Goal: Task Accomplishment & Management: Use online tool/utility

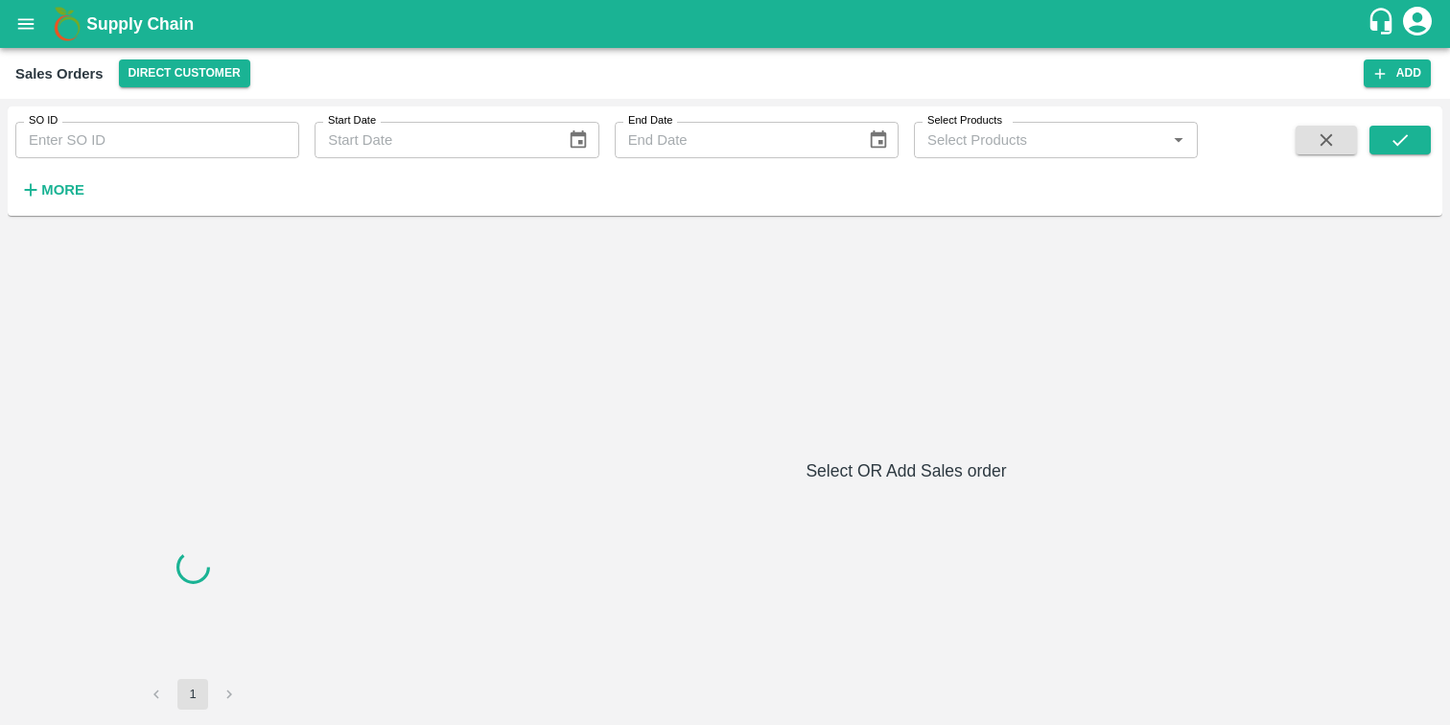
click at [39, 21] on button "open drawer" at bounding box center [26, 24] width 44 height 44
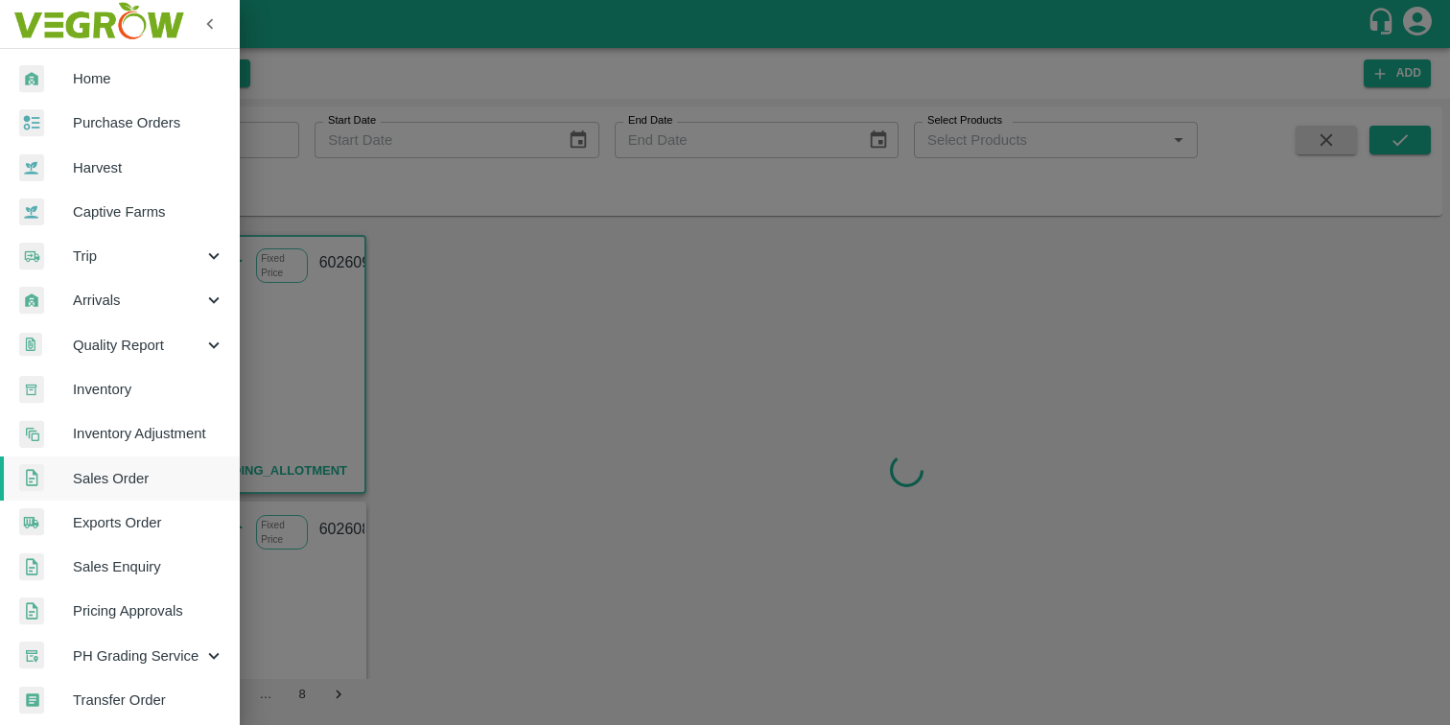
click at [109, 259] on span "Trip" at bounding box center [138, 256] width 130 height 21
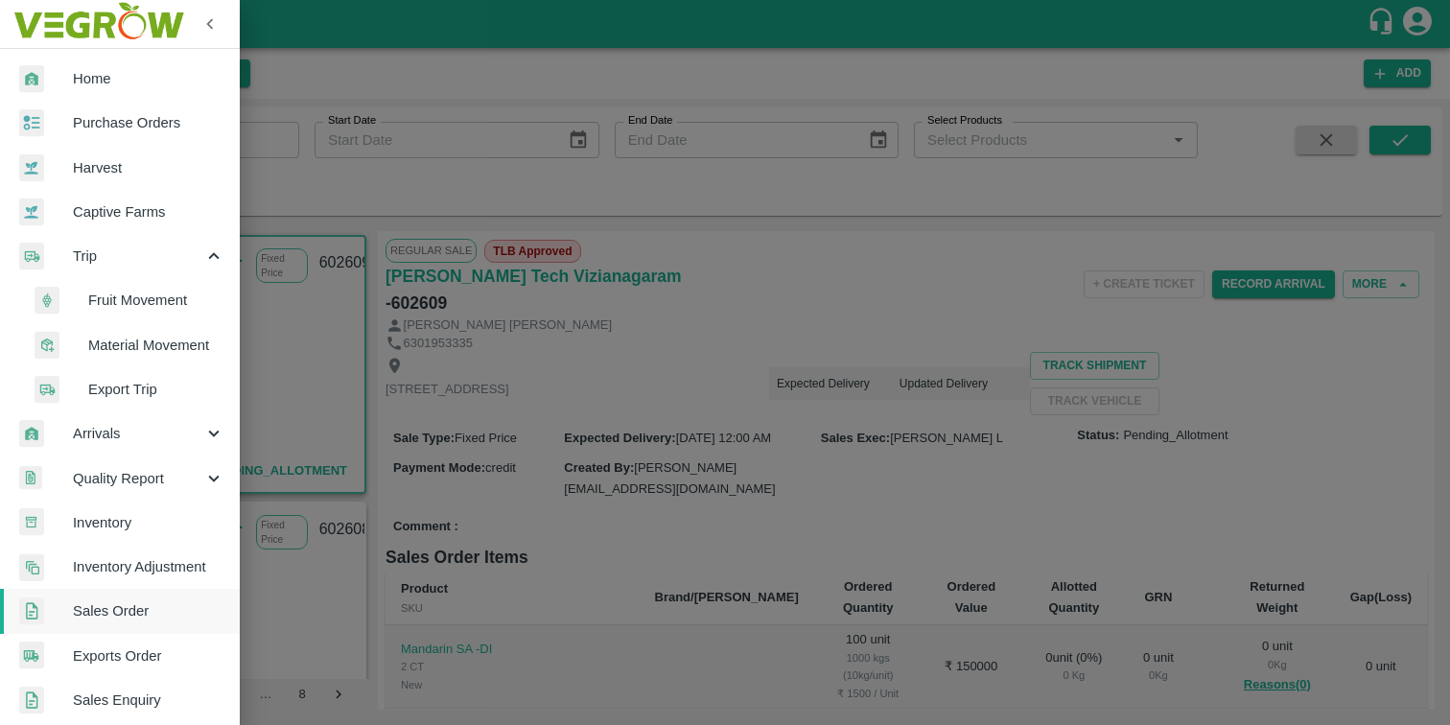
click at [125, 381] on span "Export Trip" at bounding box center [156, 389] width 136 height 21
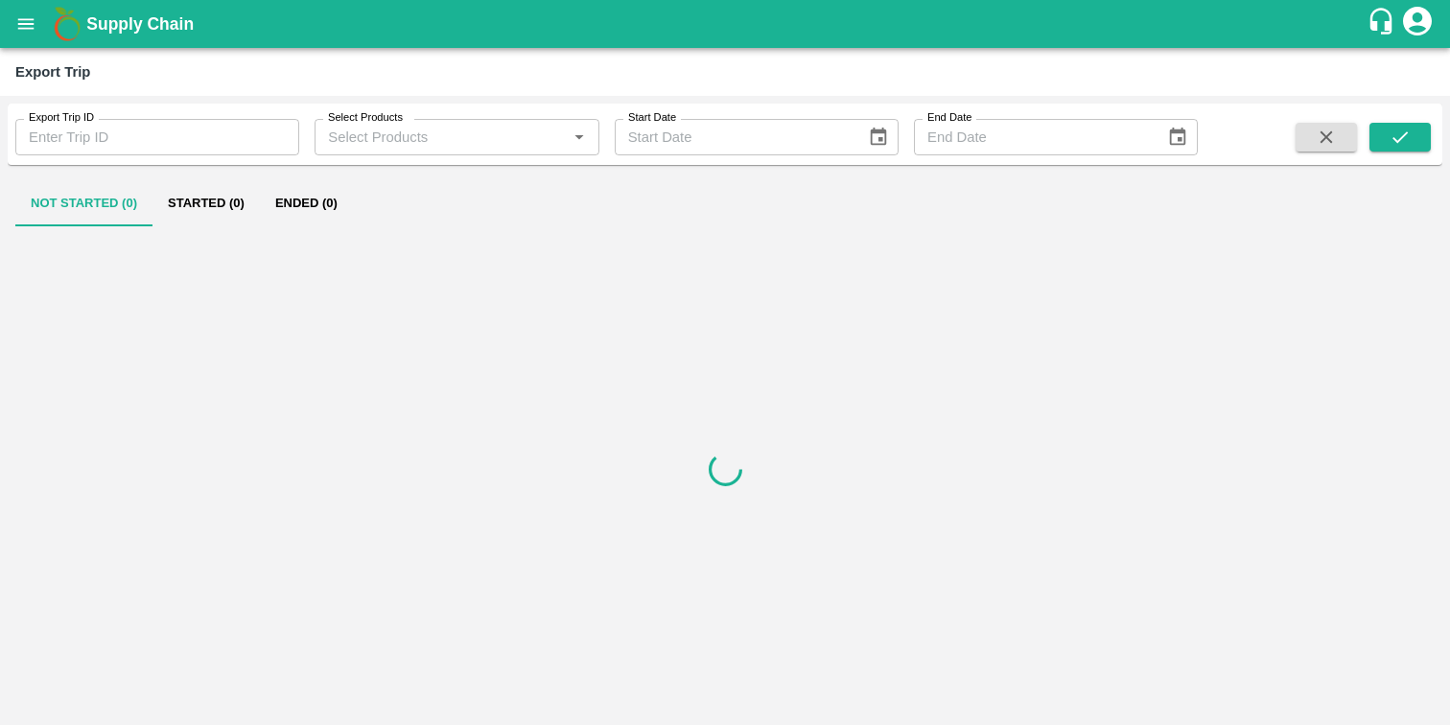
click at [129, 151] on input "Export Trip ID" at bounding box center [157, 137] width 284 height 36
type input "23"
click at [1382, 136] on button "submit" at bounding box center [1400, 137] width 61 height 29
click at [318, 200] on button "Ended (1)" at bounding box center [306, 203] width 93 height 46
click at [93, 195] on button "Not Started (0)" at bounding box center [83, 203] width 137 height 46
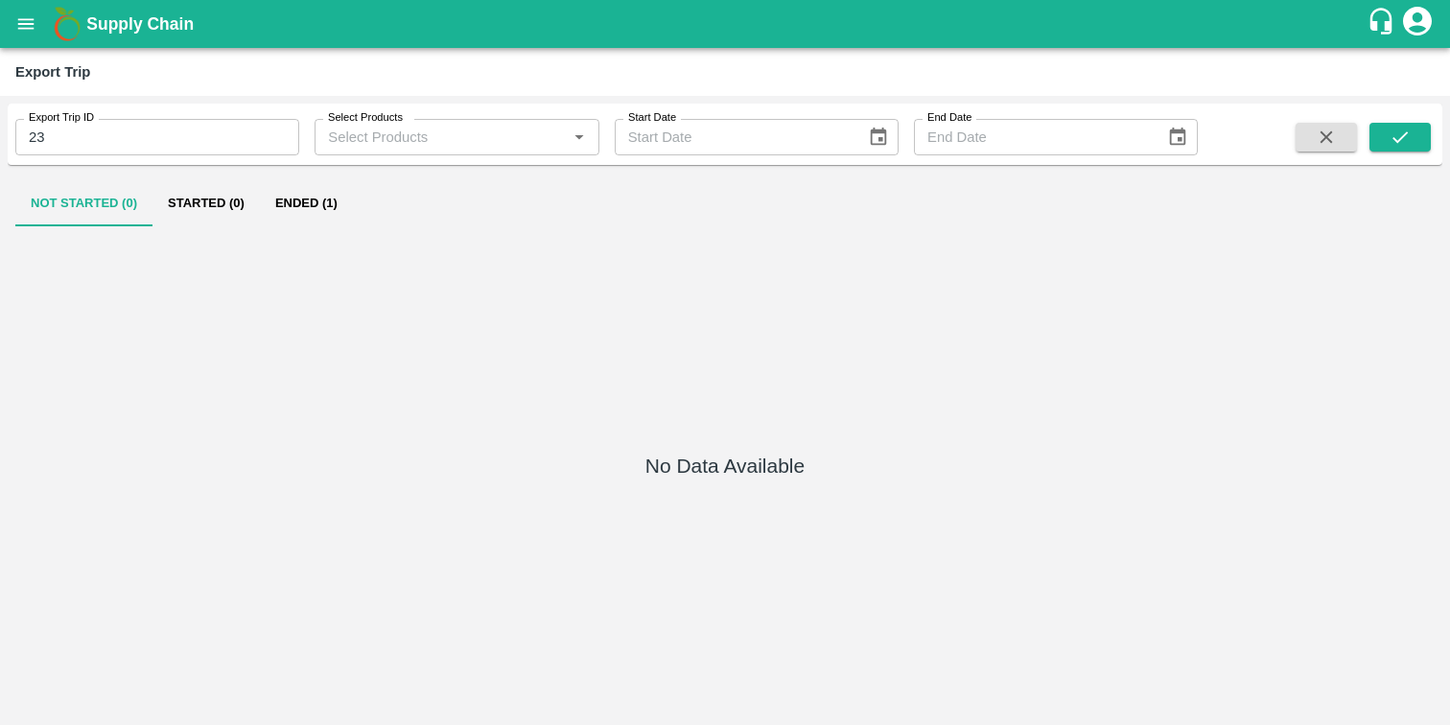
click at [304, 206] on button "Ended (1)" at bounding box center [306, 203] width 93 height 46
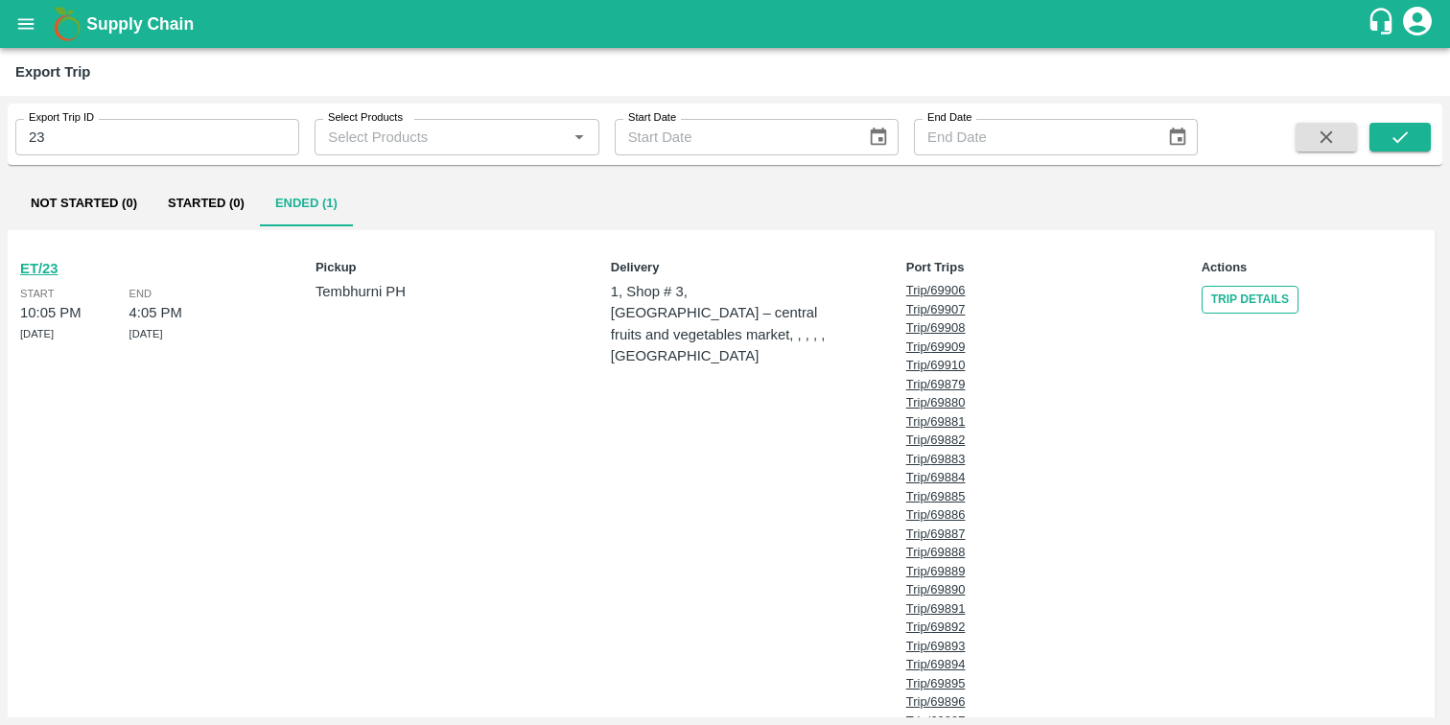
click at [1225, 303] on link "Trip Details" at bounding box center [1250, 300] width 97 height 28
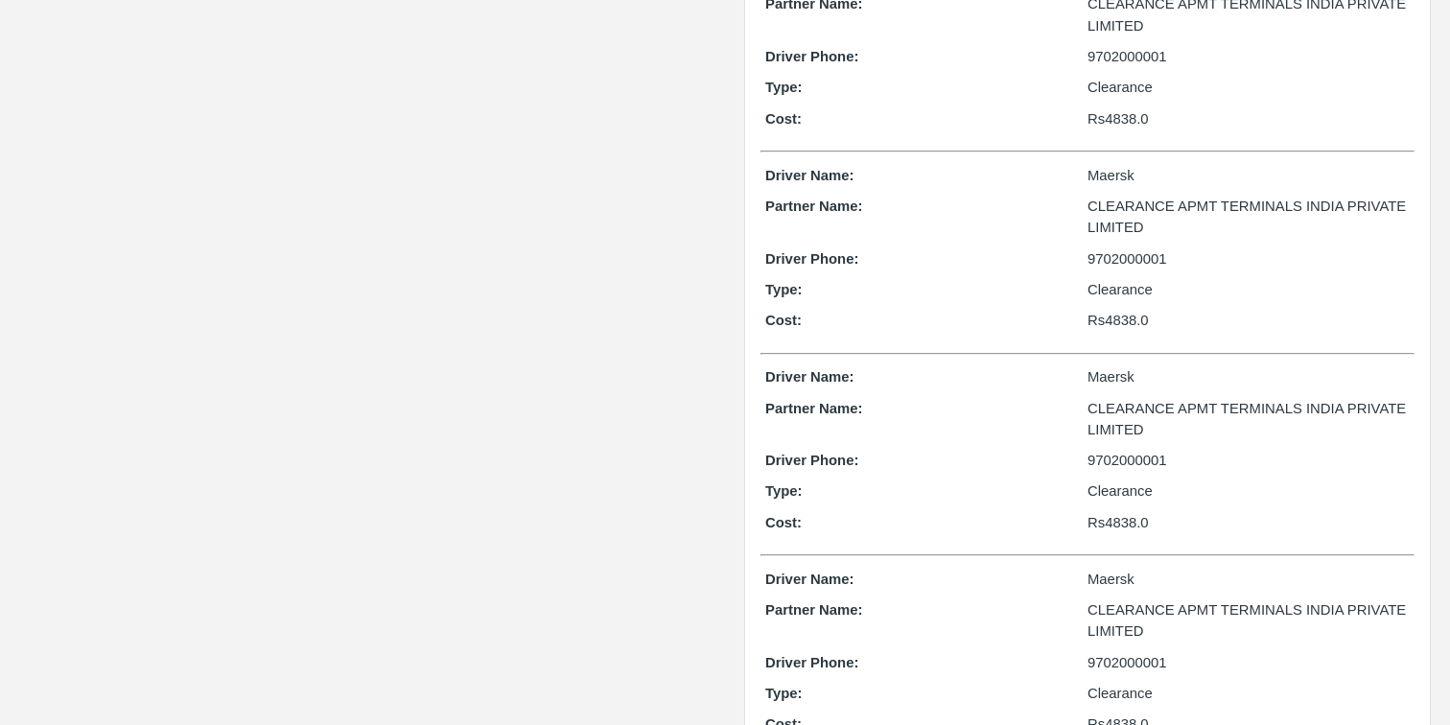
scroll to position [5287, 0]
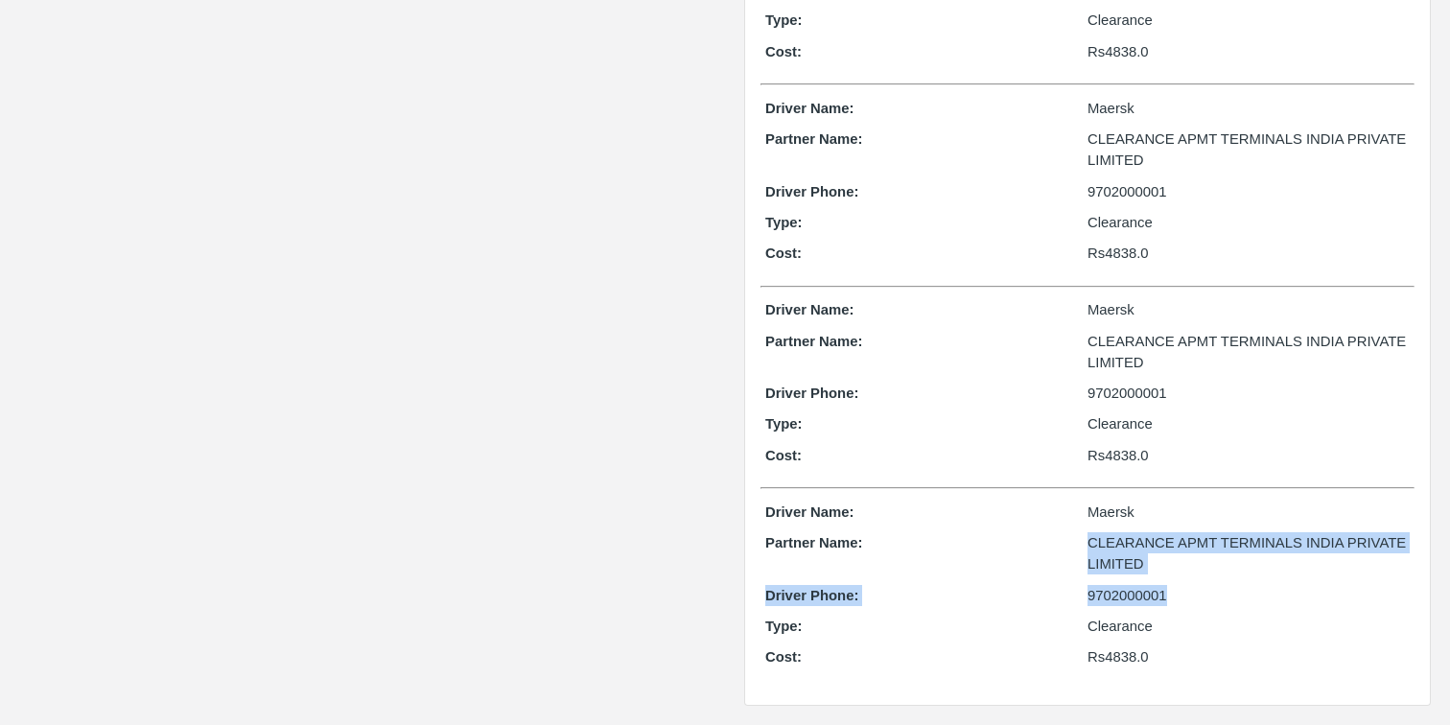
drag, startPoint x: 1055, startPoint y: 577, endPoint x: 1321, endPoint y: 588, distance: 265.9
click at [1321, 588] on div "Driver Name: Maersk Partner Name: CLEARANCE APMT TERMINALS INDIA PRIVATE LIMITE…" at bounding box center [1088, 590] width 654 height 186
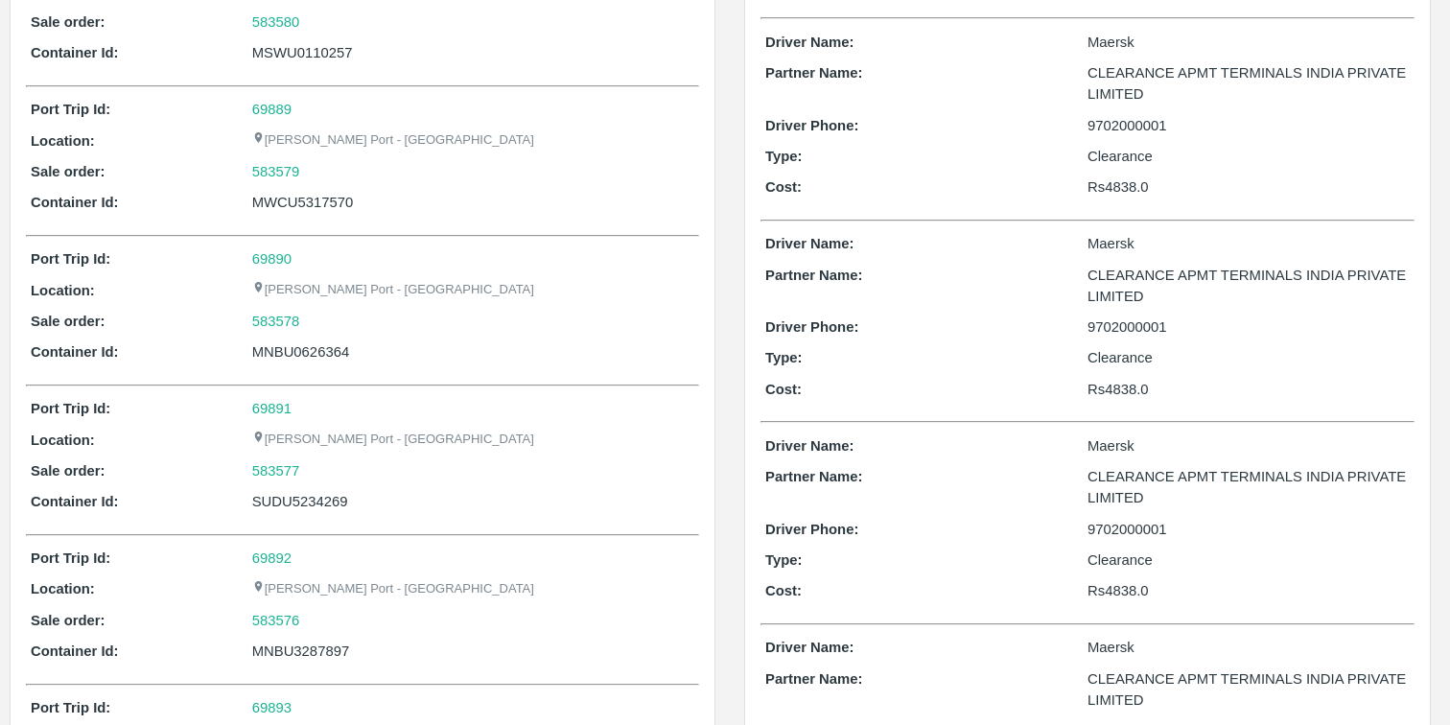
scroll to position [2316, 0]
